Goal: Task Accomplishment & Management: Manage account settings

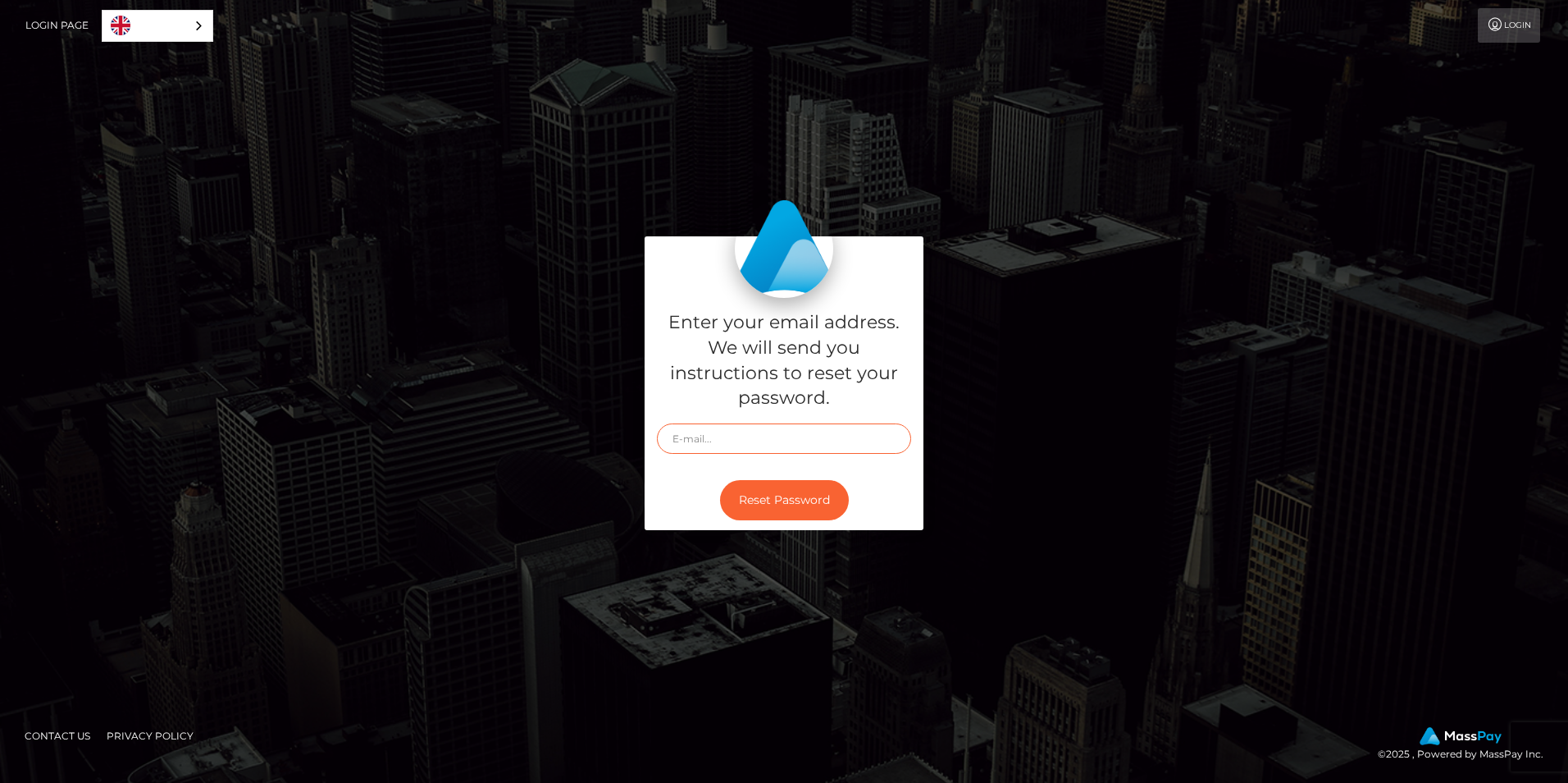
click at [706, 431] on input "text" at bounding box center [784, 438] width 254 height 30
type input "[EMAIL_ADDRESS][DOMAIN_NAME]"
click at [761, 499] on button "Reset Password" at bounding box center [784, 499] width 129 height 40
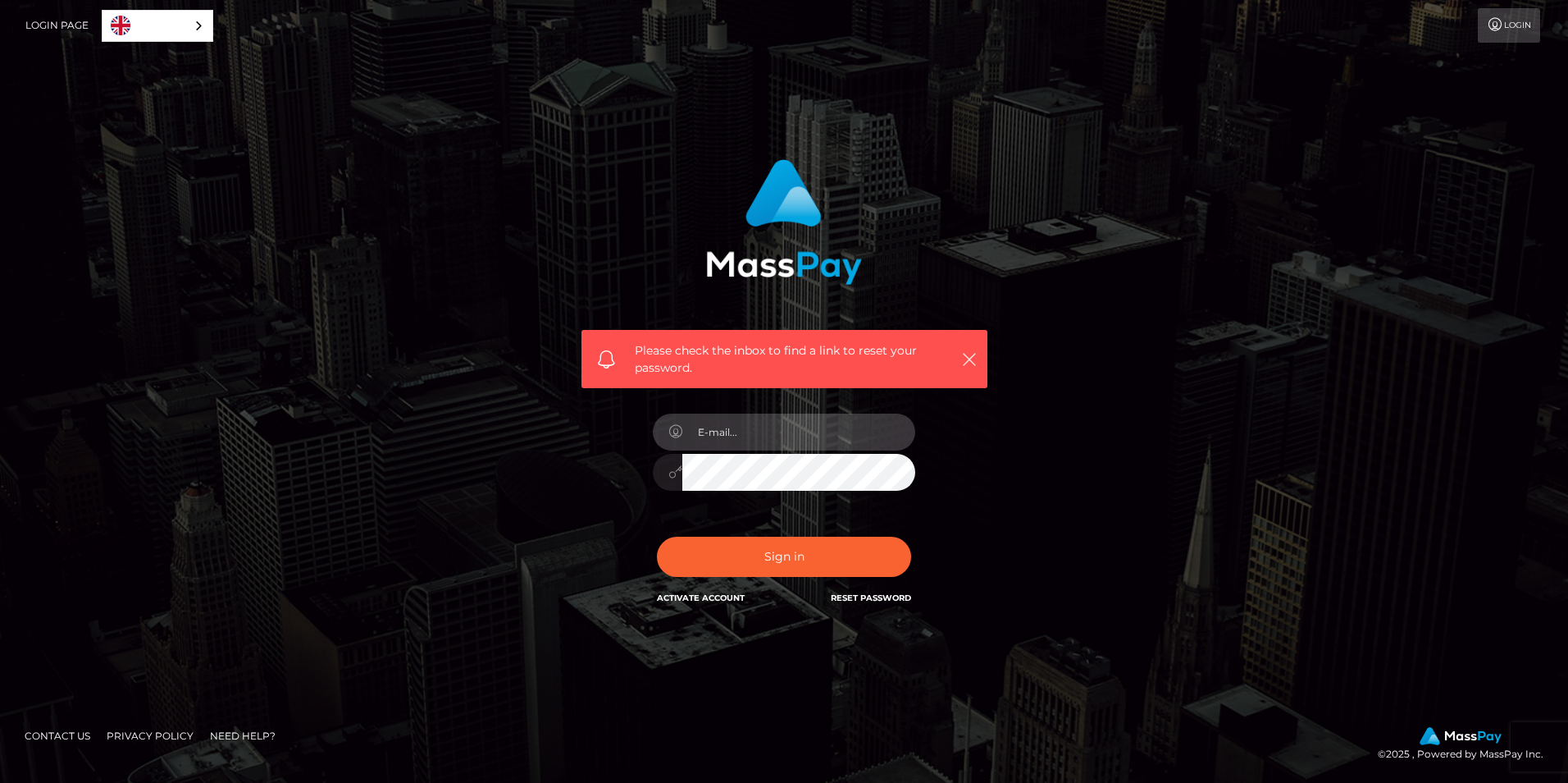
click at [732, 428] on input "email" at bounding box center [799, 432] width 233 height 37
type input "[EMAIL_ADDRESS][DOMAIN_NAME]"
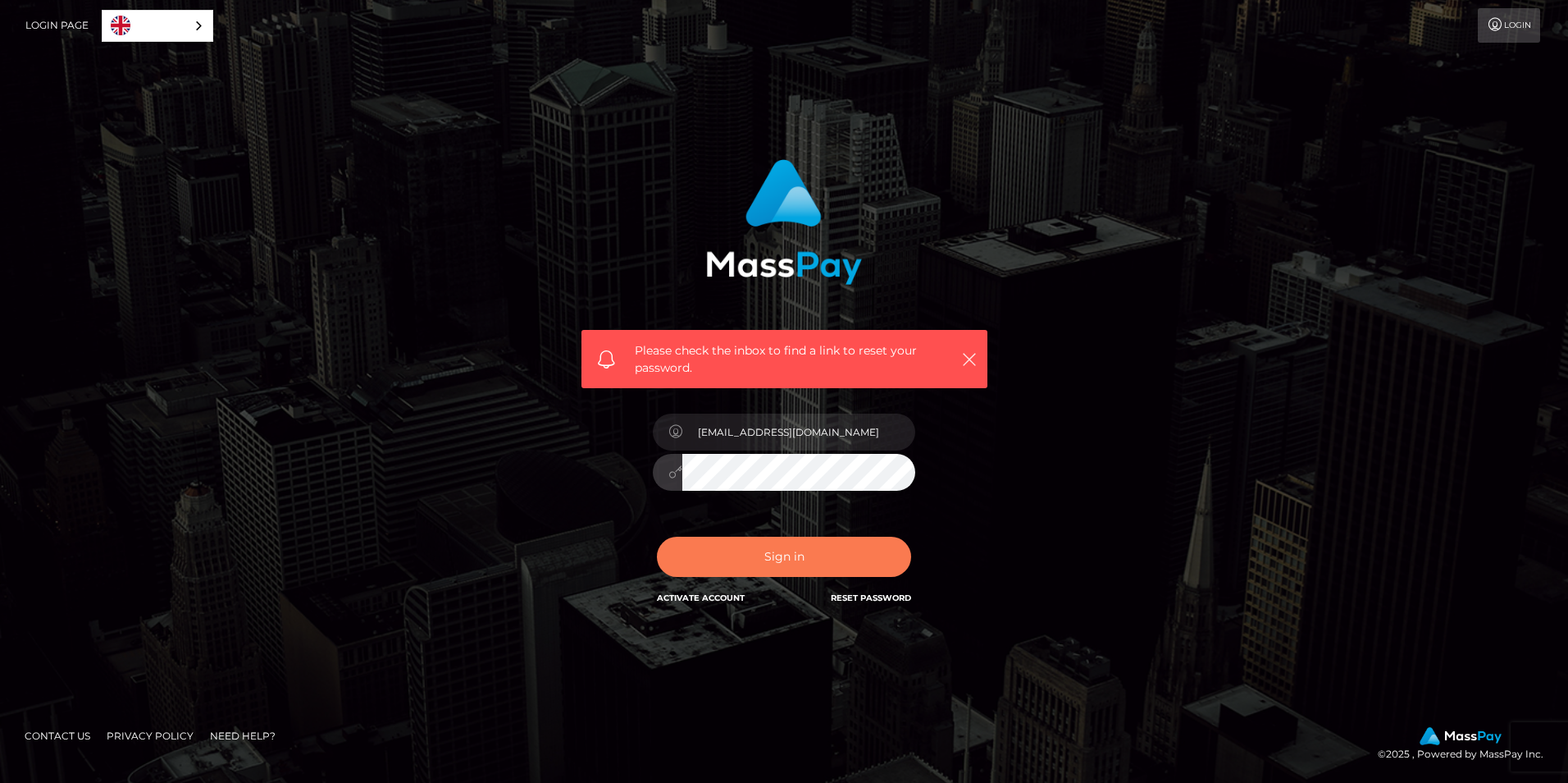
click at [757, 552] on button "Sign in" at bounding box center [784, 557] width 254 height 40
